Goal: Task Accomplishment & Management: Use online tool/utility

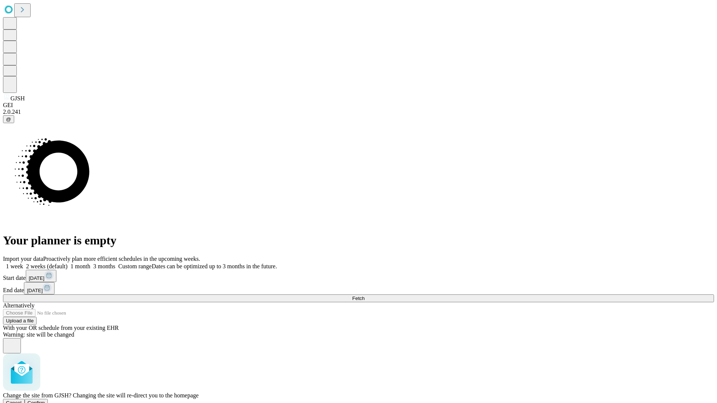
click at [45, 400] on span "Confirm" at bounding box center [37, 403] width 18 height 6
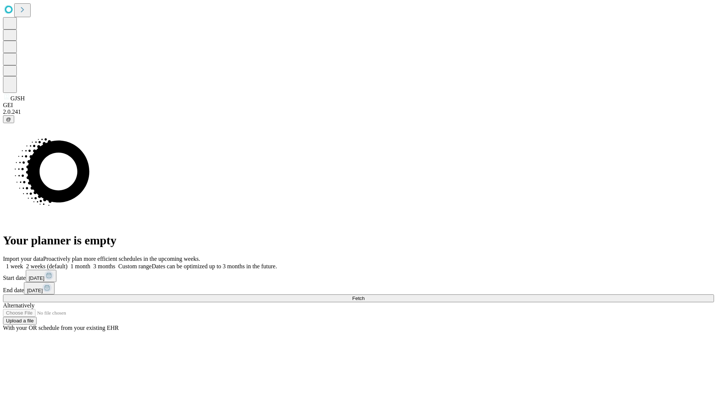
click at [68, 263] on label "2 weeks (default)" at bounding box center [45, 266] width 44 height 6
click at [364, 296] on span "Fetch" at bounding box center [358, 299] width 12 height 6
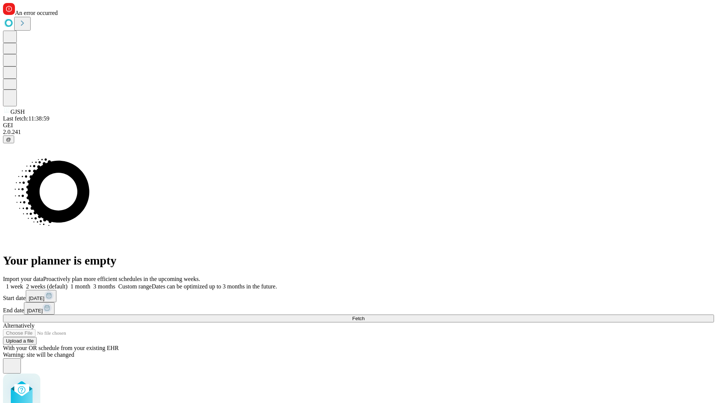
click at [68, 283] on label "2 weeks (default)" at bounding box center [45, 286] width 44 height 6
click at [364, 316] on span "Fetch" at bounding box center [358, 319] width 12 height 6
click at [68, 283] on label "2 weeks (default)" at bounding box center [45, 286] width 44 height 6
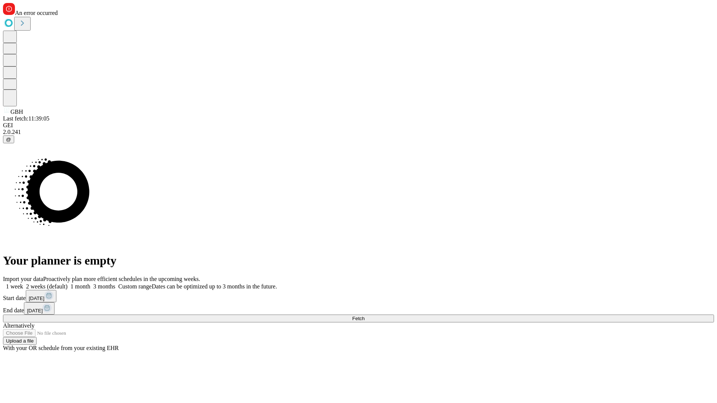
click at [364, 316] on span "Fetch" at bounding box center [358, 319] width 12 height 6
click at [68, 283] on label "2 weeks (default)" at bounding box center [45, 286] width 44 height 6
click at [364, 316] on span "Fetch" at bounding box center [358, 319] width 12 height 6
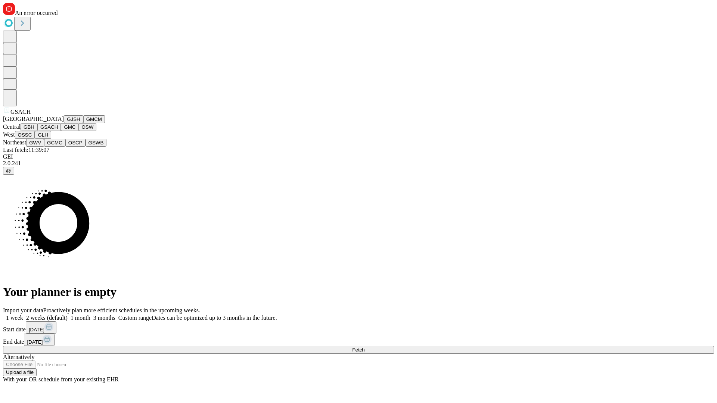
click at [61, 131] on button "GMC" at bounding box center [70, 127] width 18 height 8
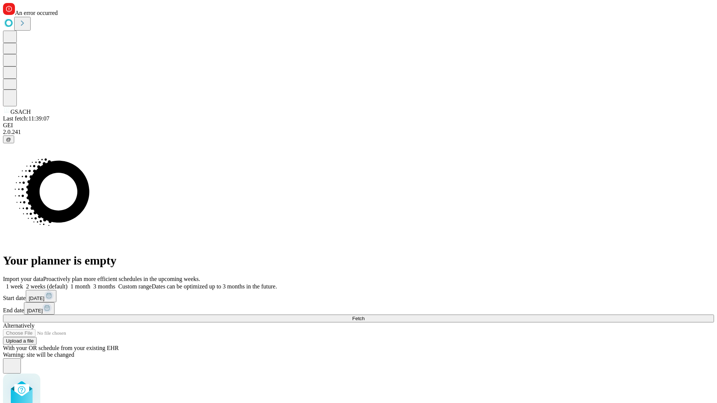
click at [68, 283] on label "2 weeks (default)" at bounding box center [45, 286] width 44 height 6
click at [364, 316] on span "Fetch" at bounding box center [358, 319] width 12 height 6
click at [68, 283] on label "2 weeks (default)" at bounding box center [45, 286] width 44 height 6
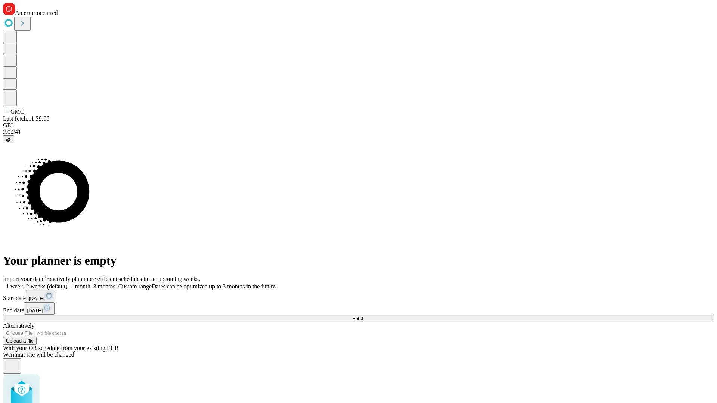
click at [364, 316] on span "Fetch" at bounding box center [358, 319] width 12 height 6
click at [68, 283] on label "2 weeks (default)" at bounding box center [45, 286] width 44 height 6
click at [364, 316] on span "Fetch" at bounding box center [358, 319] width 12 height 6
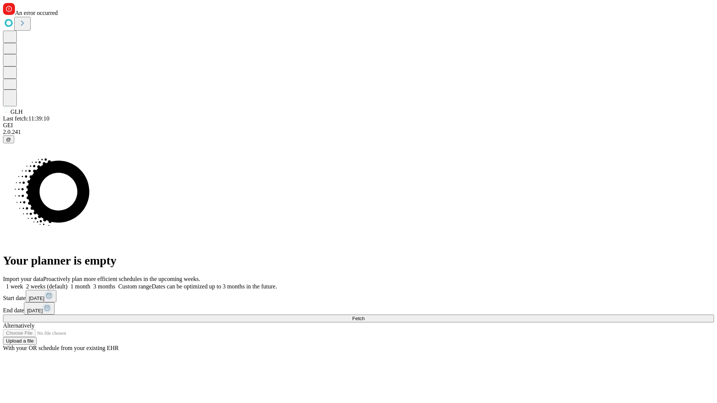
click at [68, 283] on label "2 weeks (default)" at bounding box center [45, 286] width 44 height 6
click at [364, 316] on span "Fetch" at bounding box center [358, 319] width 12 height 6
click at [68, 283] on label "2 weeks (default)" at bounding box center [45, 286] width 44 height 6
click at [364, 316] on span "Fetch" at bounding box center [358, 319] width 12 height 6
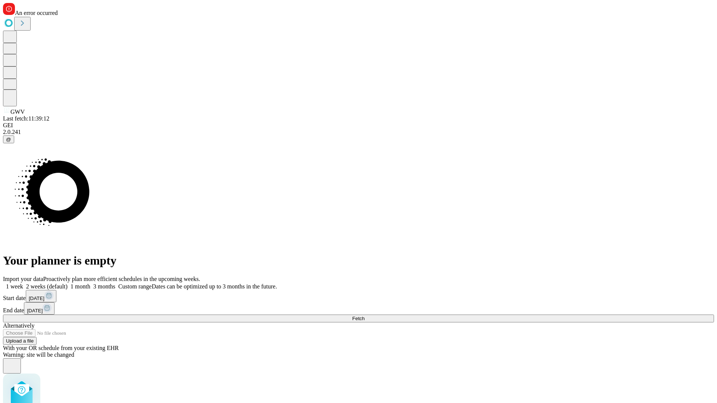
click at [68, 283] on label "2 weeks (default)" at bounding box center [45, 286] width 44 height 6
click at [364, 316] on span "Fetch" at bounding box center [358, 319] width 12 height 6
click at [68, 283] on label "2 weeks (default)" at bounding box center [45, 286] width 44 height 6
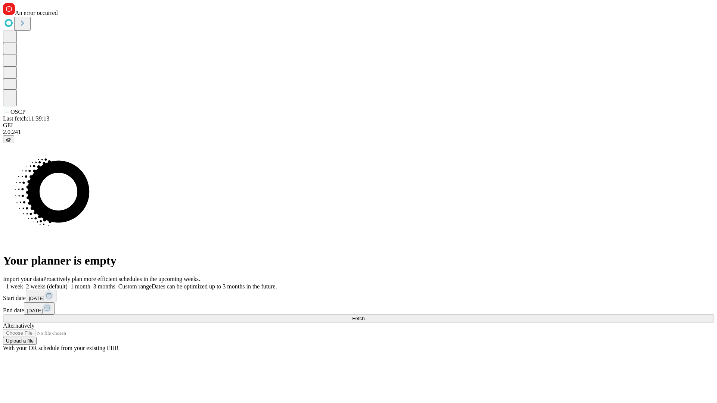
click at [364, 316] on span "Fetch" at bounding box center [358, 319] width 12 height 6
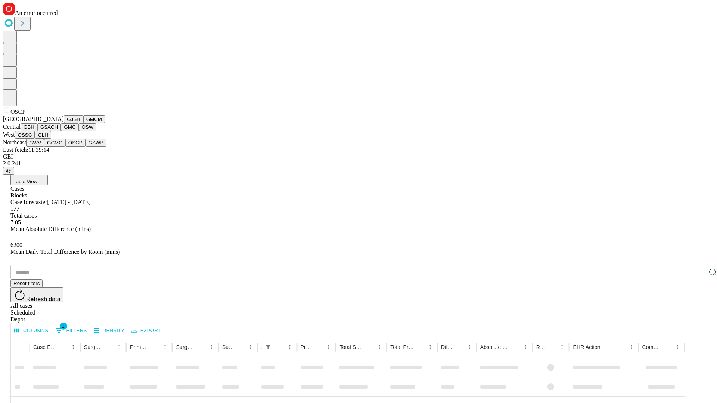
click at [86, 147] on button "GSWB" at bounding box center [96, 143] width 21 height 8
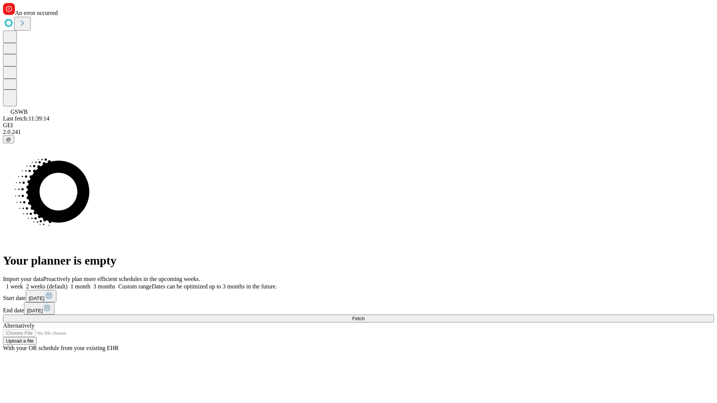
click at [364, 316] on span "Fetch" at bounding box center [358, 319] width 12 height 6
